Goal: Use online tool/utility

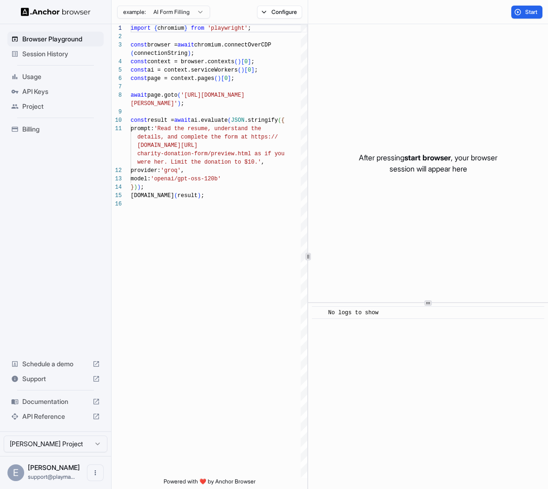
scroll to position [67, 0]
type textarea "**********"
click at [237, 227] on div "import { chromium } from 'playwright' ; const browser = await chromium.connectO…" at bounding box center [219, 339] width 177 height 630
click at [203, 286] on div "import { chromium } from 'playwright' ; const browser = await chromium.connectO…" at bounding box center [219, 339] width 177 height 630
